Goal: Check status: Check status

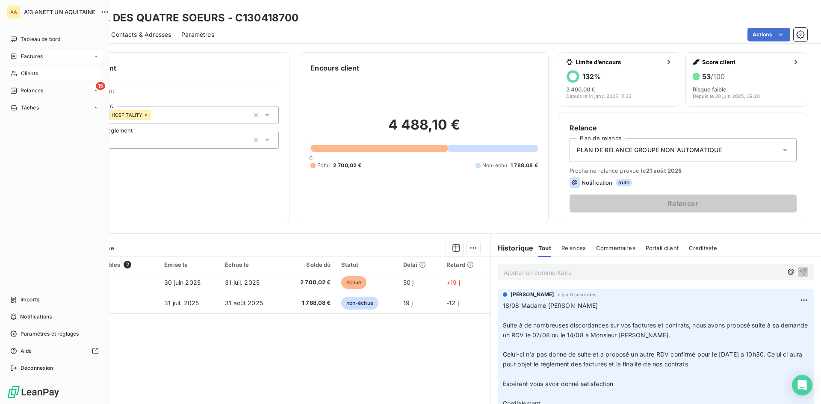
click at [25, 55] on span "Factures" at bounding box center [32, 57] width 22 height 8
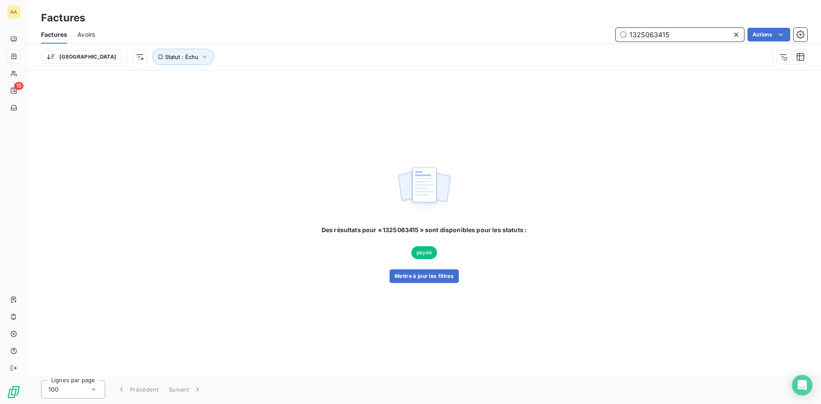
drag, startPoint x: 679, startPoint y: 34, endPoint x: 659, endPoint y: 37, distance: 20.3
click at [648, 34] on input "1325063415" at bounding box center [680, 35] width 128 height 14
click at [412, 282] on button "Mettre à jour les filtres" at bounding box center [424, 276] width 69 height 14
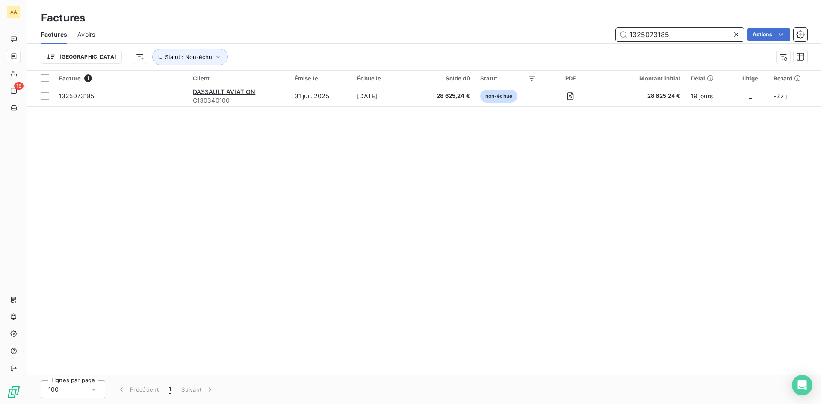
drag, startPoint x: 671, startPoint y: 32, endPoint x: 657, endPoint y: 33, distance: 14.1
click at [657, 33] on input "1325073185" at bounding box center [680, 35] width 128 height 14
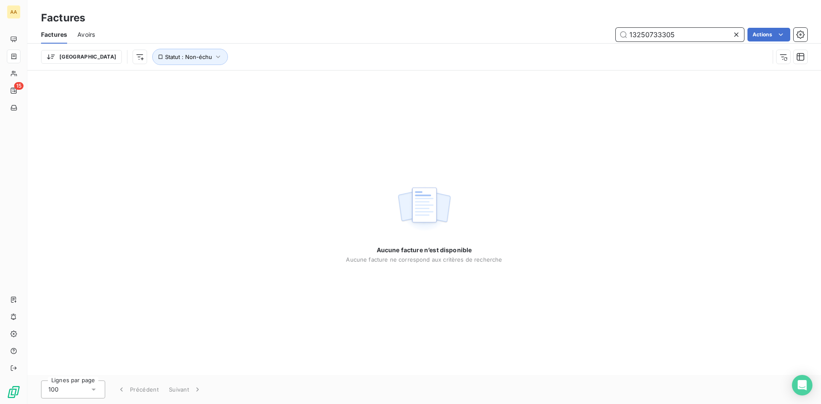
click at [660, 34] on input "13250733305" at bounding box center [680, 35] width 128 height 14
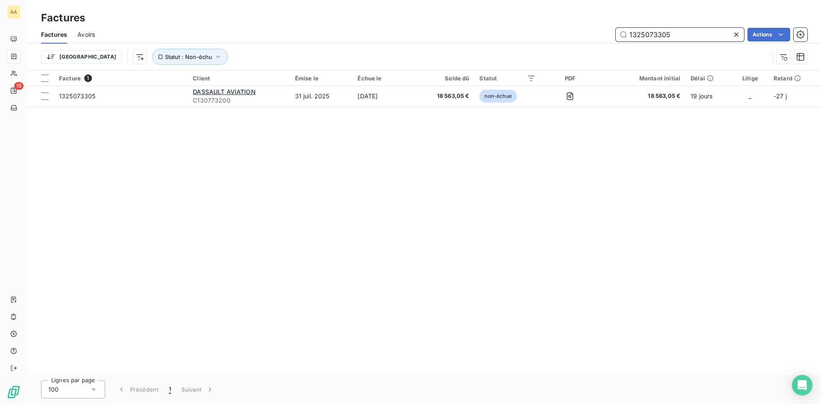
drag, startPoint x: 687, startPoint y: 34, endPoint x: 657, endPoint y: 35, distance: 30.0
click at [657, 35] on input "1325073305" at bounding box center [680, 35] width 128 height 14
click at [674, 34] on input "1325073212" at bounding box center [680, 35] width 128 height 14
drag, startPoint x: 698, startPoint y: 35, endPoint x: 649, endPoint y: 35, distance: 49.2
click at [649, 35] on input "1325073306" at bounding box center [680, 35] width 128 height 14
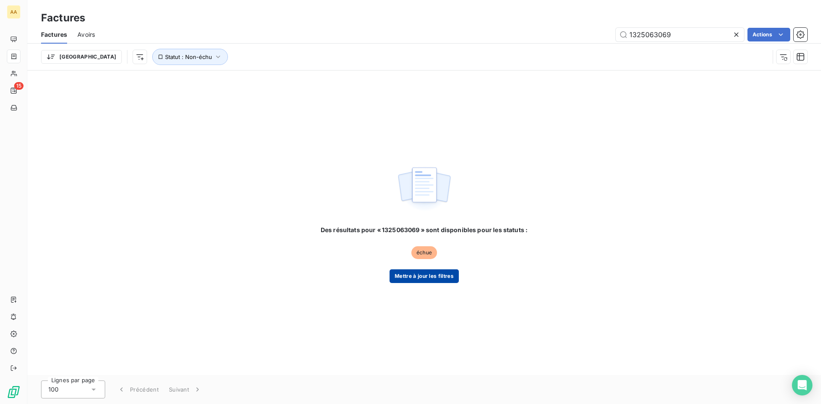
click at [451, 278] on button "Mettre à jour les filtres" at bounding box center [424, 276] width 69 height 14
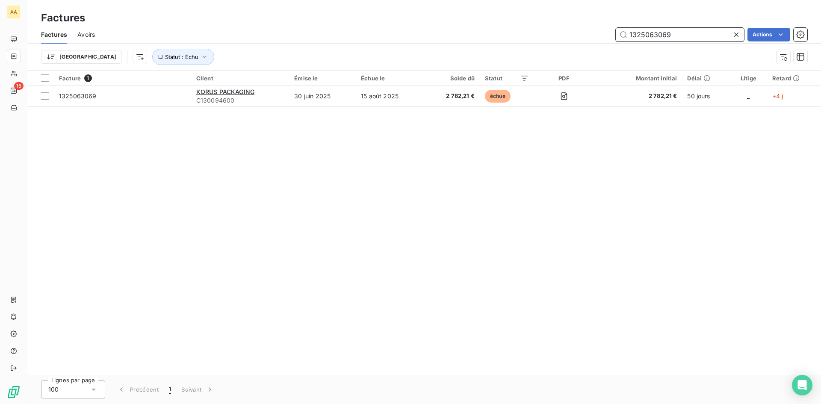
click at [673, 33] on input "1325063069" at bounding box center [680, 35] width 128 height 14
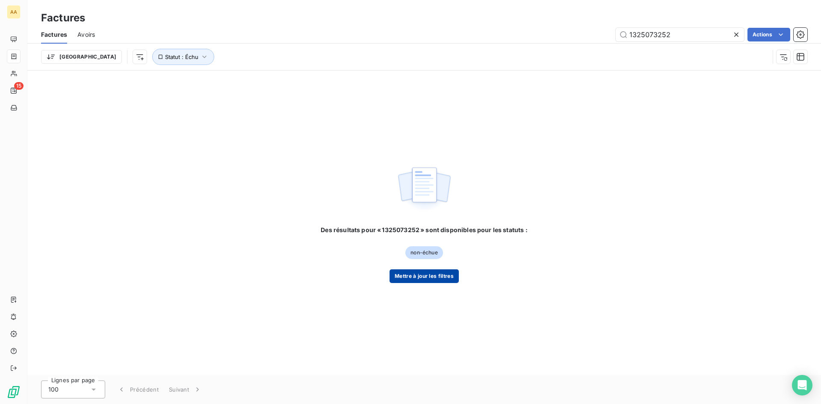
click at [456, 271] on button "Mettre à jour les filtres" at bounding box center [424, 276] width 69 height 14
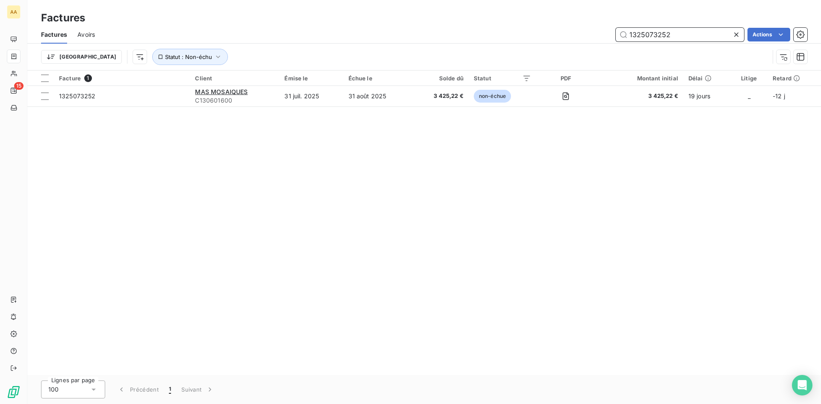
drag, startPoint x: 674, startPoint y: 32, endPoint x: 649, endPoint y: 34, distance: 24.5
click at [649, 34] on input "1325073252" at bounding box center [680, 35] width 128 height 14
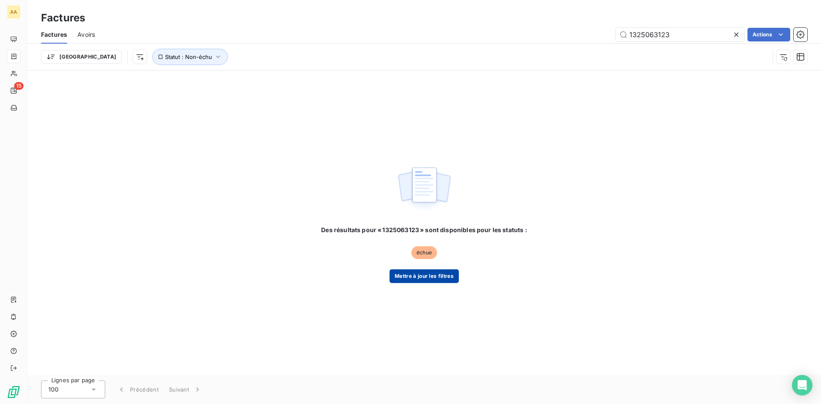
click at [427, 281] on button "Mettre à jour les filtres" at bounding box center [424, 276] width 69 height 14
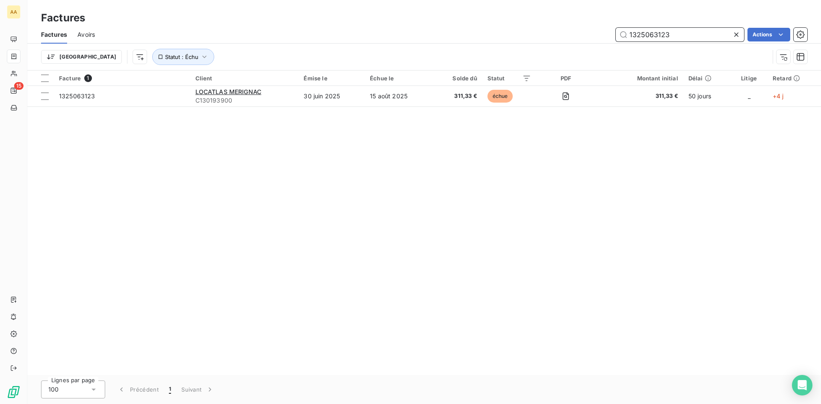
drag, startPoint x: 680, startPoint y: 32, endPoint x: 658, endPoint y: 33, distance: 22.7
click at [658, 33] on input "1325063123" at bounding box center [680, 35] width 128 height 14
type input "1325063298"
